Goal: Task Accomplishment & Management: Use online tool/utility

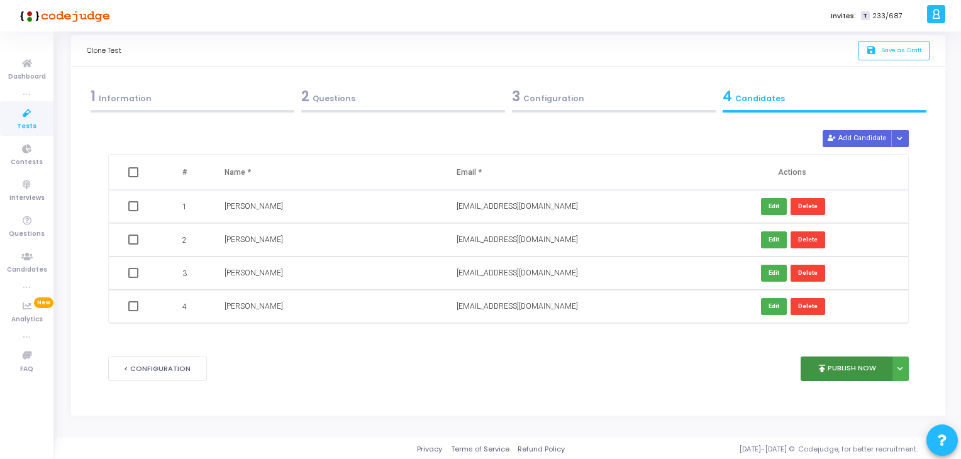
scroll to position [21, 0]
click at [859, 360] on button "publish Publish Now" at bounding box center [847, 368] width 92 height 25
click at [575, 71] on kt-portlet-body "1 Information 2 Questions 3 Configuration 4 Candidates Job Description New Add …" at bounding box center [508, 240] width 874 height 349
click at [593, 114] on div "3 Configuration" at bounding box center [613, 99] width 211 height 34
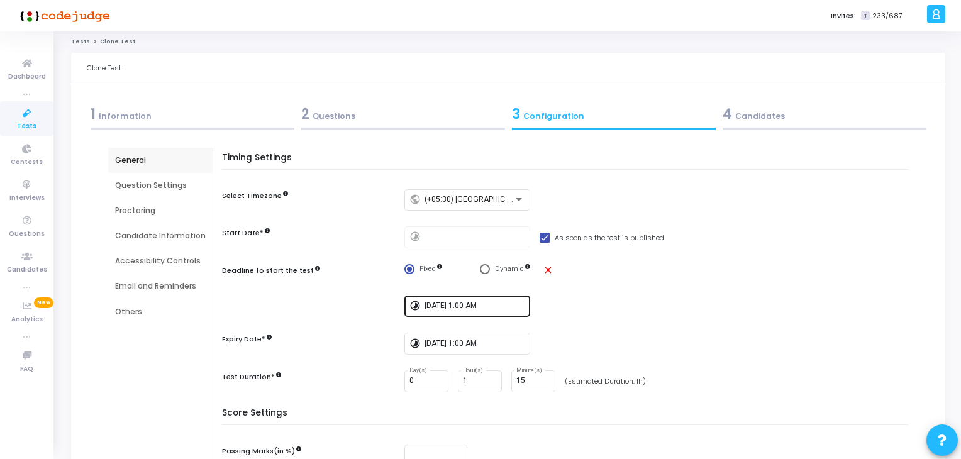
scroll to position [0, 0]
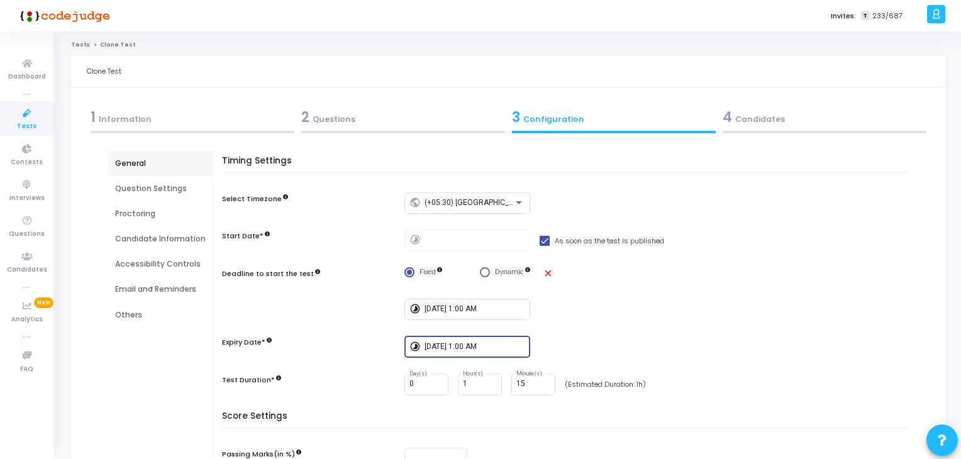
click at [501, 347] on input "[DATE] 1:00 AM" at bounding box center [475, 347] width 101 height 9
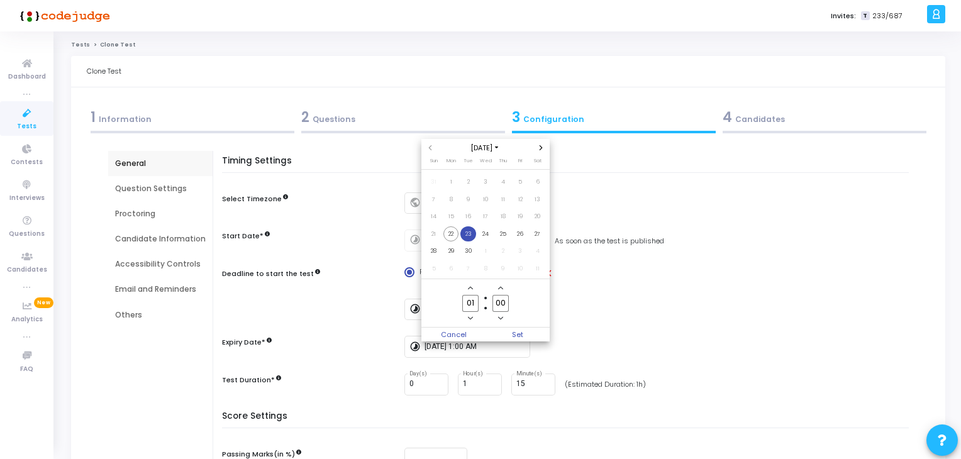
click at [476, 306] on input "01" at bounding box center [470, 303] width 16 height 17
type input "02"
click at [521, 330] on span "Set" at bounding box center [518, 335] width 64 height 14
type input "[DATE] 2:00 AM"
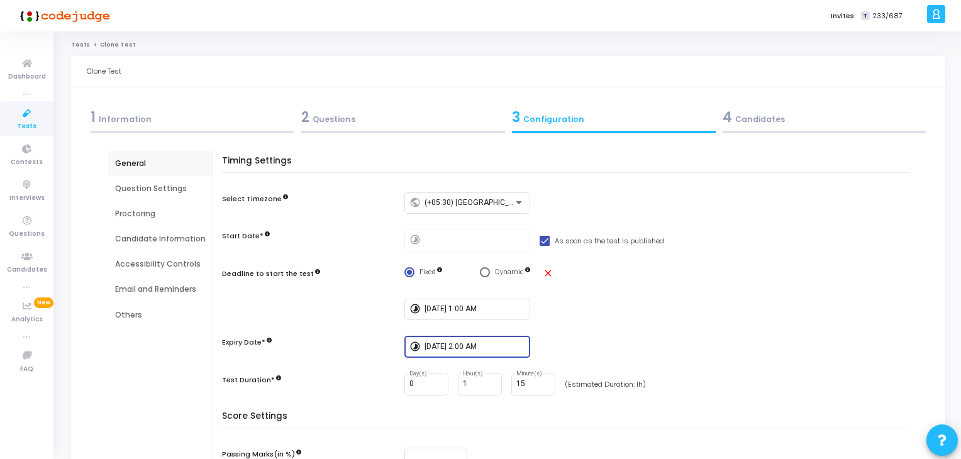
click at [780, 113] on div "4 Candidates" at bounding box center [825, 117] width 204 height 21
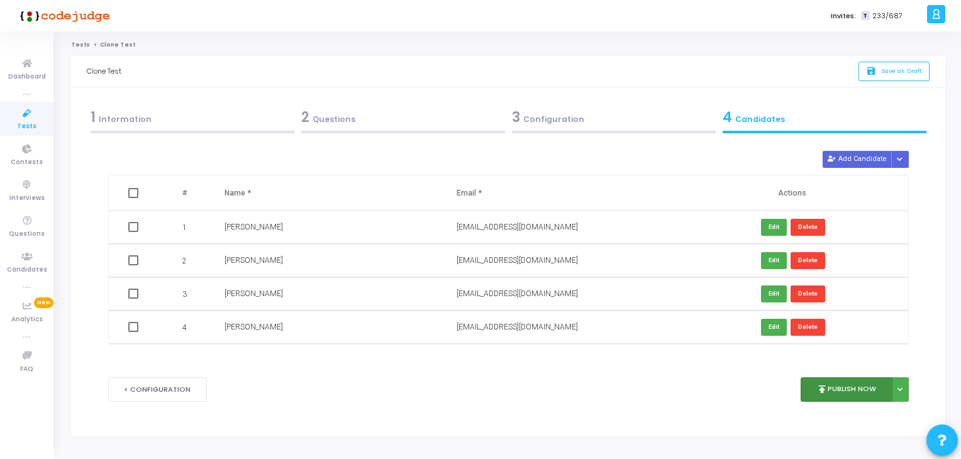
click at [843, 386] on button "publish Publish Now" at bounding box center [847, 389] width 92 height 25
click at [855, 396] on button "publish Publish Now" at bounding box center [847, 389] width 92 height 25
click at [837, 388] on button "publish Publish Now" at bounding box center [847, 389] width 92 height 25
